Goal: Task Accomplishment & Management: Use online tool/utility

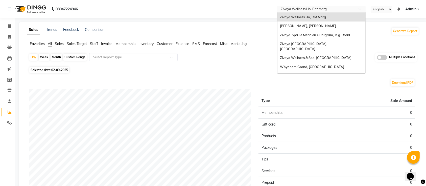
click at [313, 10] on input "text" at bounding box center [316, 9] width 73 height 5
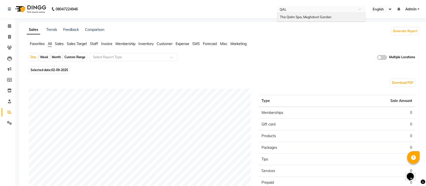
type input "QALM"
click at [311, 19] on div "The Qalm Spa, Meghdoot Garden" at bounding box center [321, 17] width 88 height 9
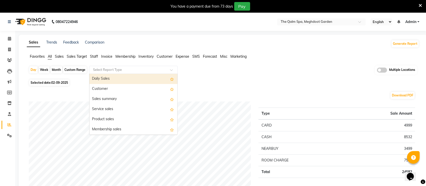
click at [129, 68] on input "text" at bounding box center [128, 69] width 73 height 5
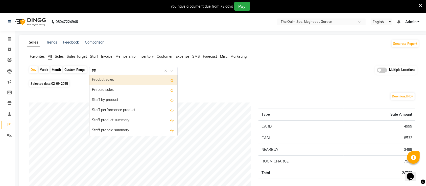
type input "PRO"
click at [115, 82] on div "Product sales" at bounding box center [133, 80] width 88 height 10
select select "full_report"
select select "csv"
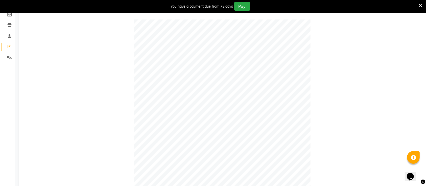
scroll to position [48, 0]
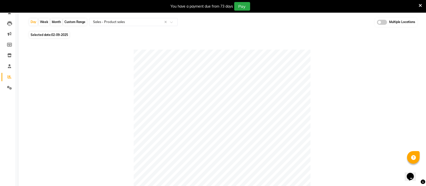
click at [55, 34] on span "02-09-2025" at bounding box center [59, 35] width 17 height 4
select select "9"
select select "2025"
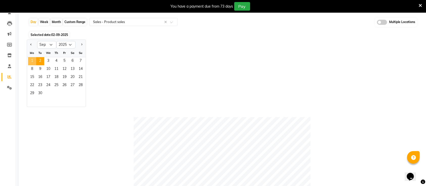
click at [34, 58] on span "1" at bounding box center [32, 61] width 8 height 8
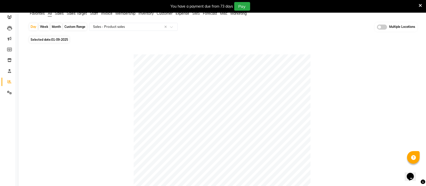
scroll to position [43, 0]
click at [9, 60] on icon at bounding box center [9, 60] width 4 height 4
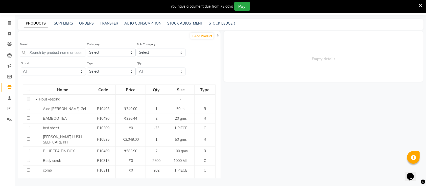
scroll to position [16, 0]
click at [55, 52] on input "text" at bounding box center [53, 52] width 66 height 8
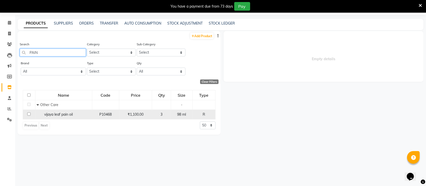
type input "PAIN"
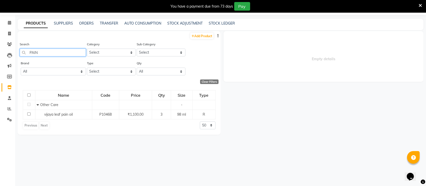
scroll to position [0, 0]
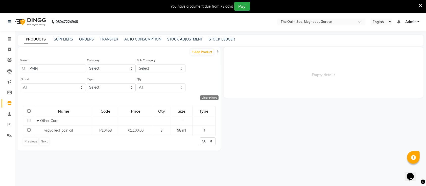
click at [419, 5] on icon at bounding box center [419, 5] width 3 height 5
